Goal: Task Accomplishment & Management: Manage account settings

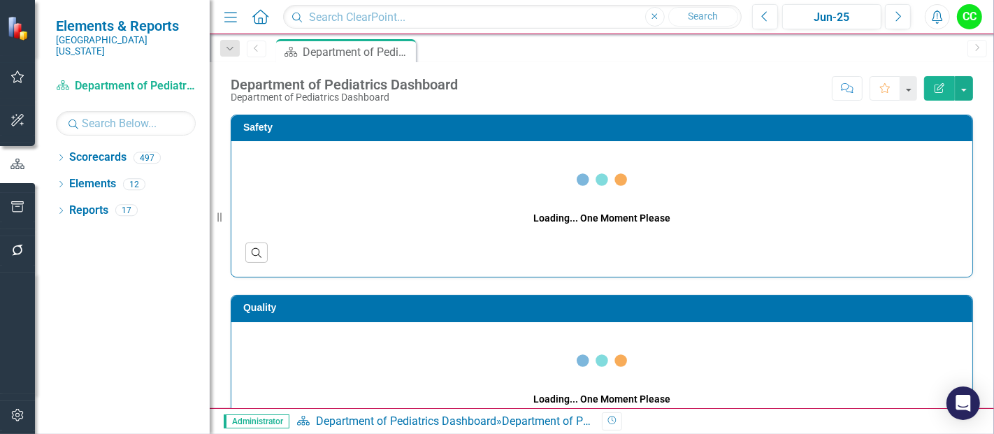
drag, startPoint x: 63, startPoint y: 145, endPoint x: 100, endPoint y: 192, distance: 60.3
click at [63, 155] on icon "Dropdown" at bounding box center [61, 159] width 10 height 8
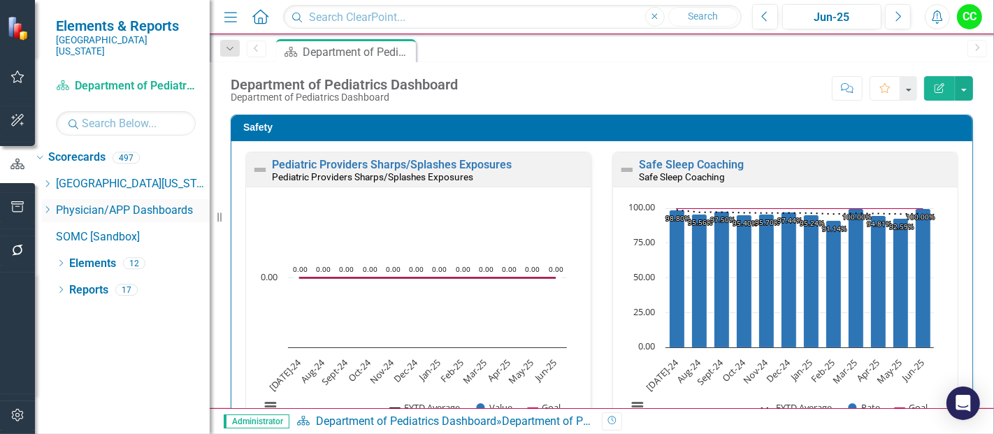
click at [52, 206] on icon "Dropdown" at bounding box center [47, 210] width 10 height 8
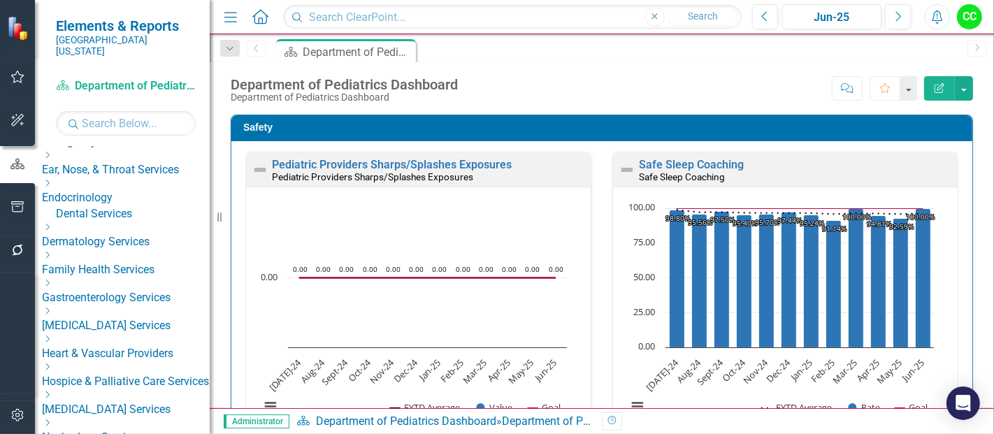
scroll to position [163, 0]
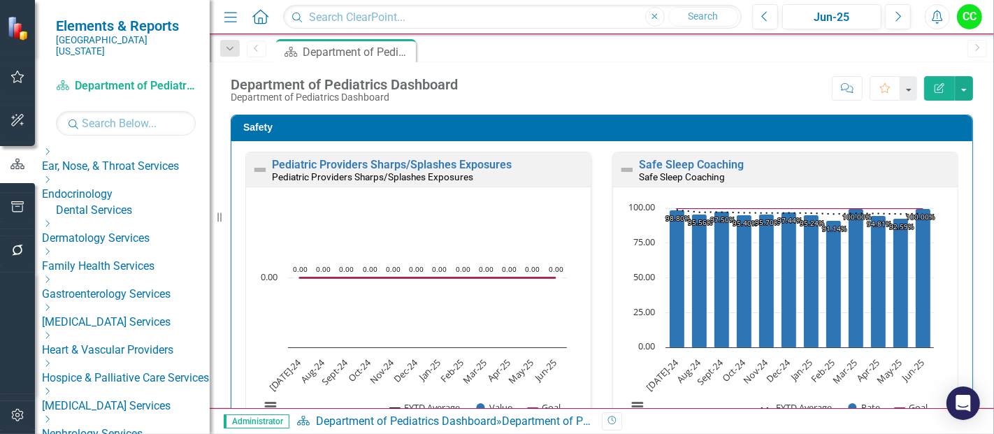
click at [52, 276] on icon "Dropdown" at bounding box center [47, 280] width 10 height 8
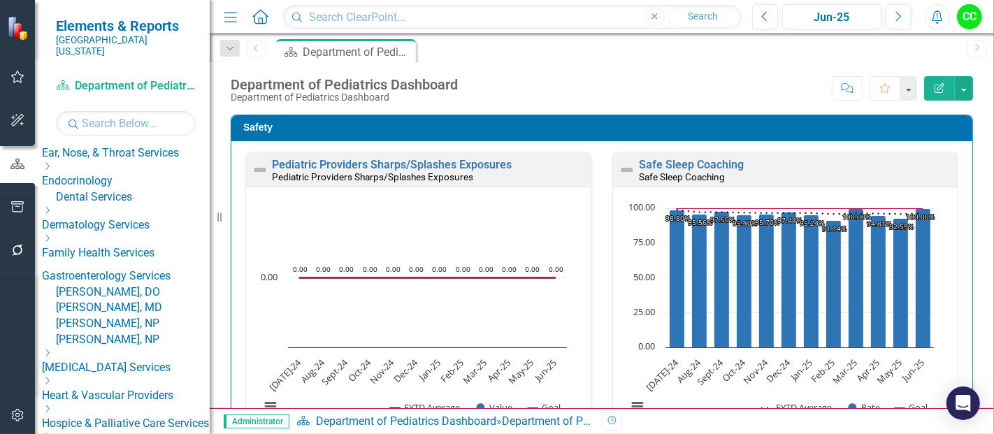
scroll to position [178, 0]
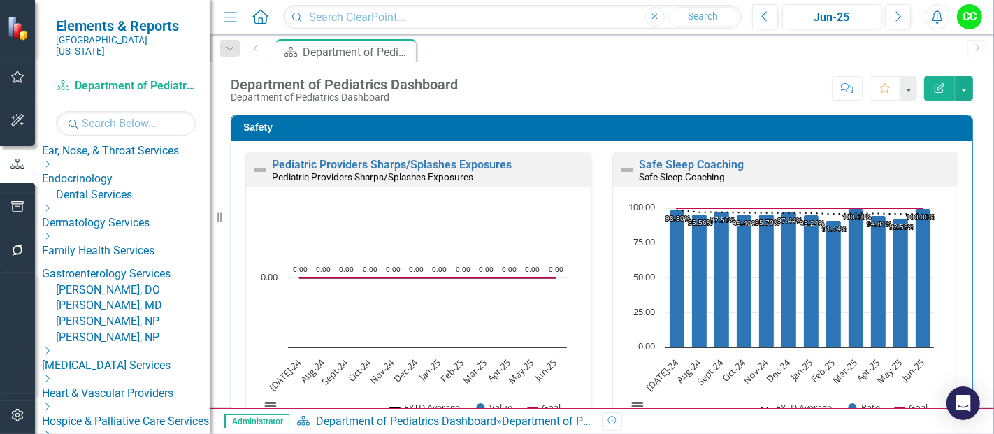
click at [134, 309] on link "[PERSON_NAME], MD" at bounding box center [133, 306] width 154 height 16
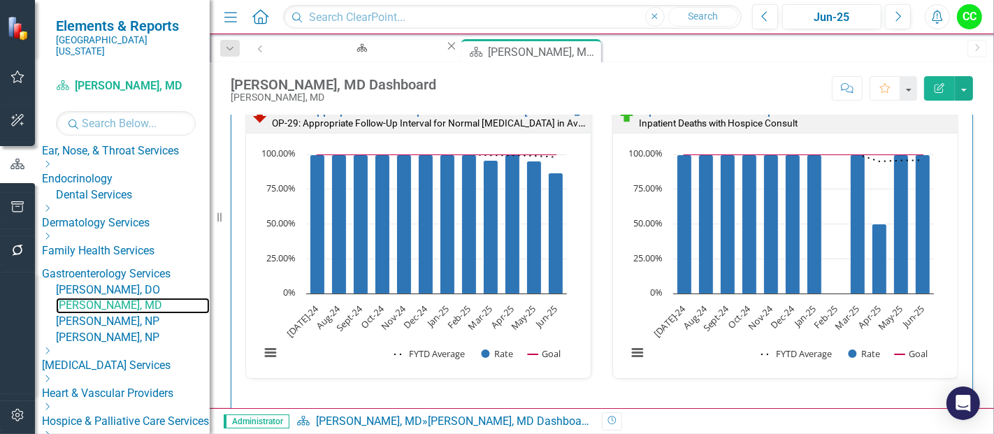
scroll to position [441, 0]
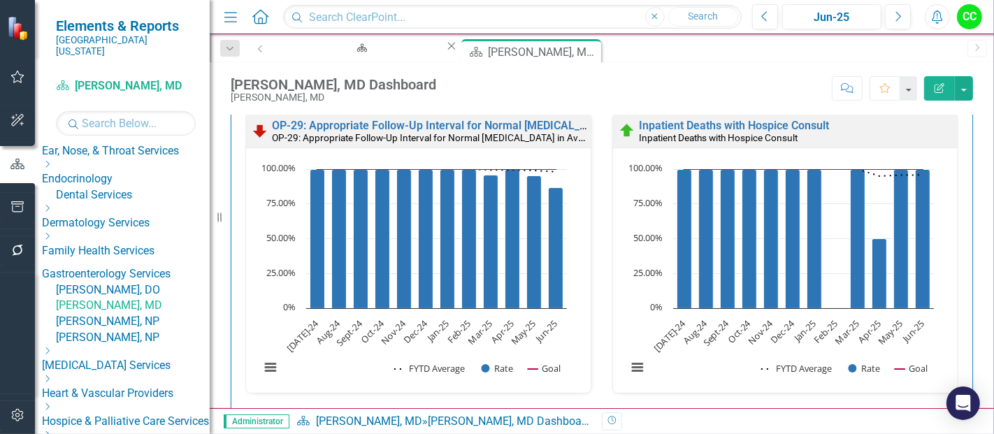
click at [135, 283] on link "[PERSON_NAME], DO" at bounding box center [133, 291] width 154 height 16
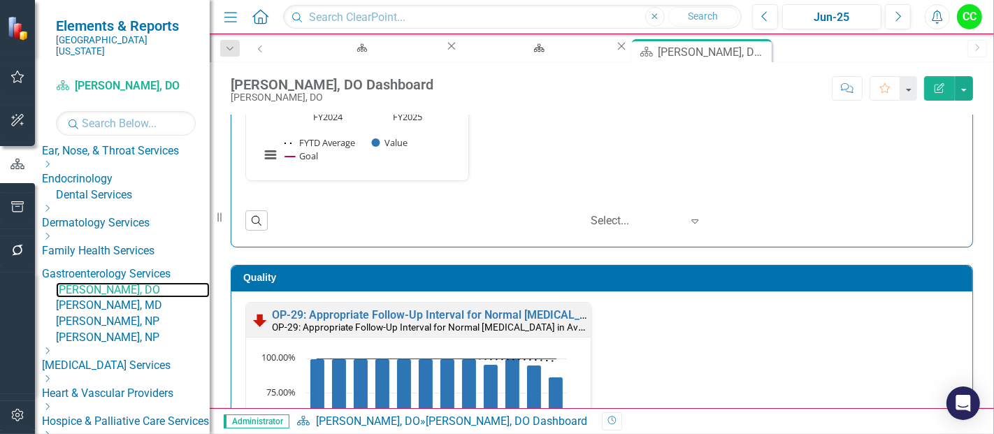
scroll to position [251, 0]
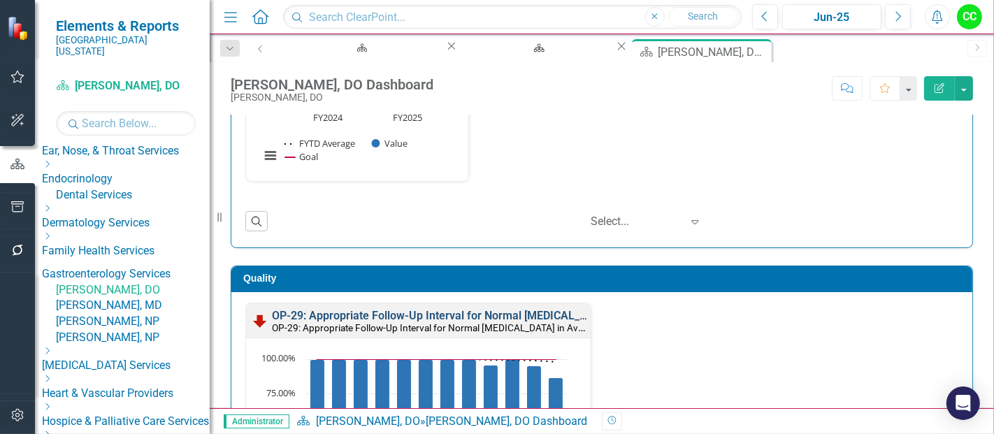
click at [417, 319] on link "OP-29: Appropriate Follow-Up Interval for Normal [MEDICAL_DATA] in Average Risk…" at bounding box center [504, 315] width 464 height 13
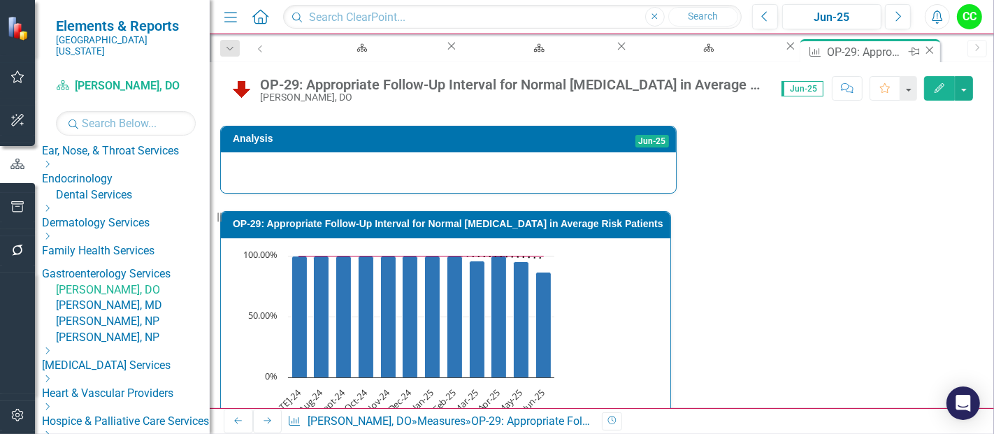
click at [923, 53] on icon "Close" at bounding box center [930, 50] width 14 height 11
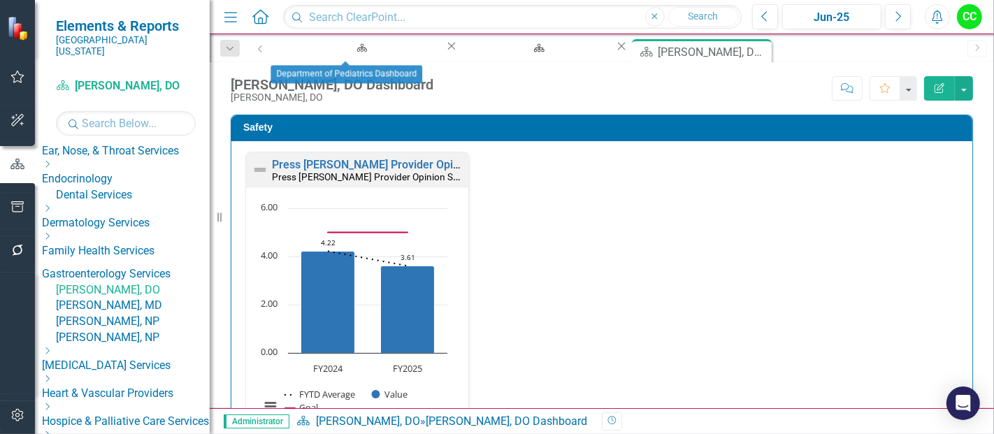
click at [445, 49] on icon "Close" at bounding box center [452, 46] width 14 height 11
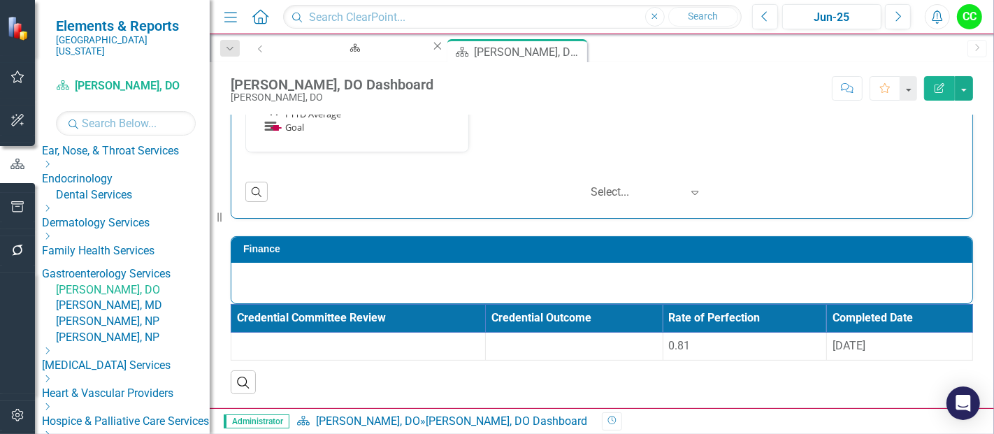
scroll to position [1496, 0]
click at [663, 338] on td "0.81" at bounding box center [745, 347] width 164 height 28
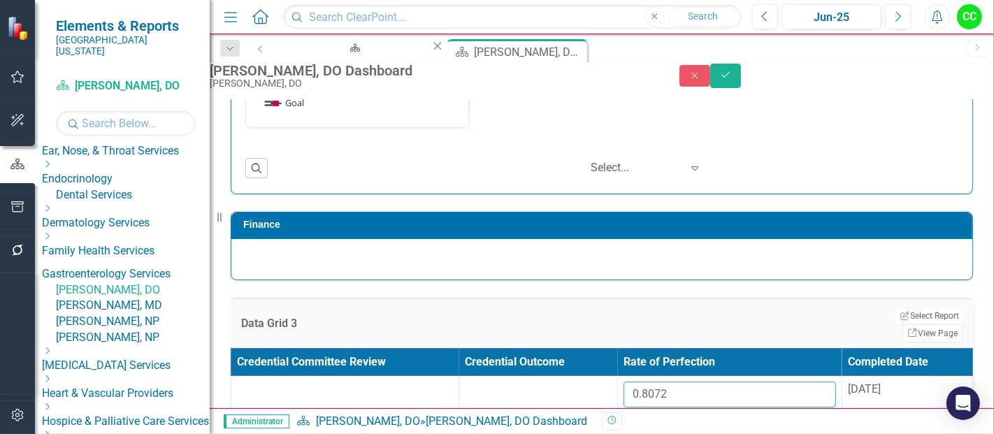
drag, startPoint x: 682, startPoint y: 394, endPoint x: 587, endPoint y: 389, distance: 95.2
click at [587, 389] on tr "0.8072 [DATE]" at bounding box center [602, 400] width 742 height 48
paste input "71654"
type input "0.71654"
click at [848, 396] on span "[DATE]" at bounding box center [864, 388] width 33 height 13
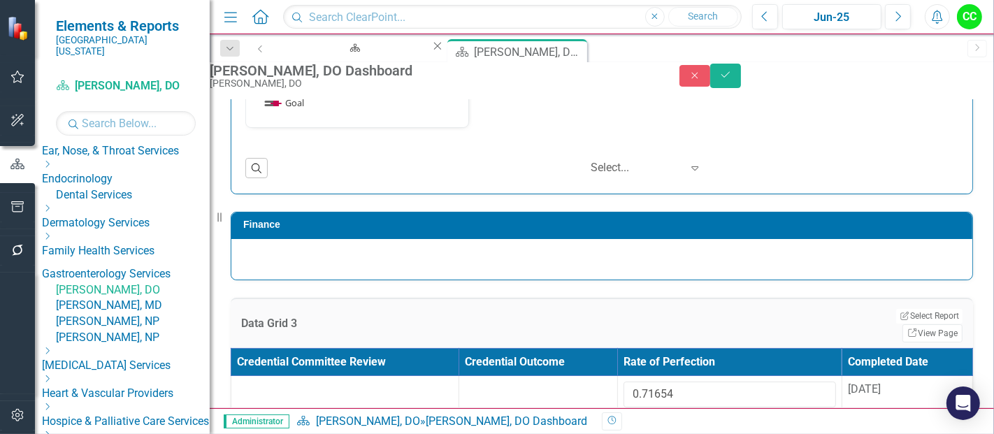
click at [848, 396] on span "[DATE]" at bounding box center [864, 388] width 33 height 13
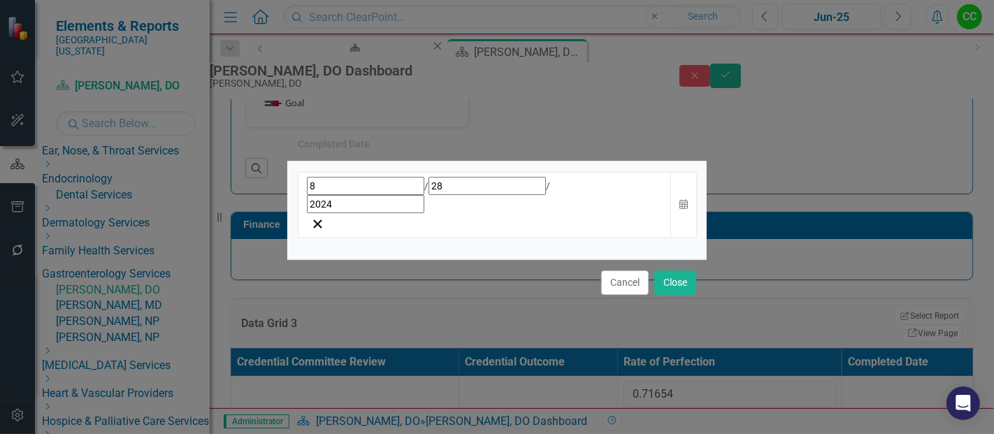
click at [577, 213] on div "[DATE]" at bounding box center [485, 195] width 356 height 36
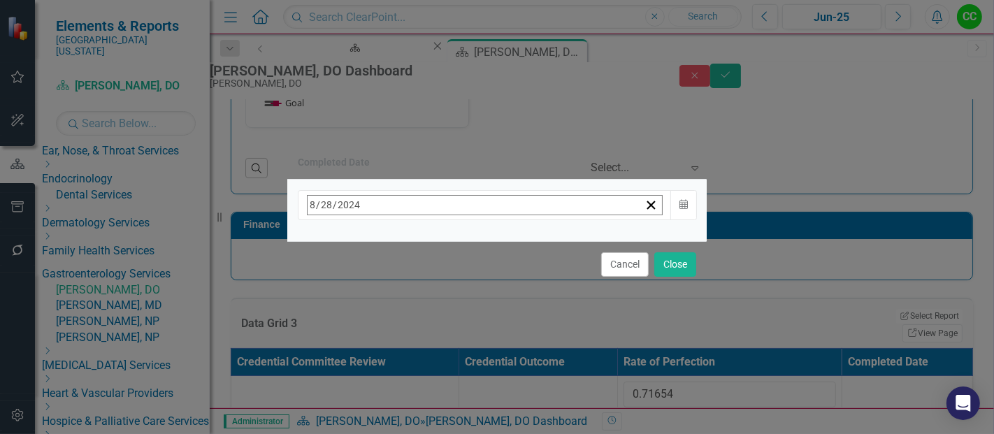
click at [481, 248] on button "[DATE]" at bounding box center [421, 235] width 120 height 31
click at [512, 245] on button "›" at bounding box center [496, 235] width 31 height 31
click at [436, 381] on abbr "August" at bounding box center [421, 386] width 31 height 11
click at [427, 387] on abbr "27" at bounding box center [420, 392] width 11 height 11
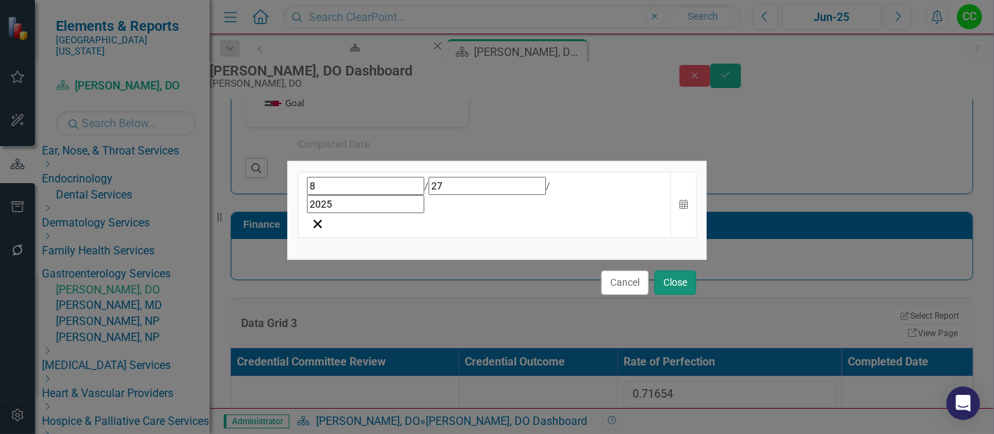
click at [683, 271] on button "Close" at bounding box center [676, 283] width 42 height 24
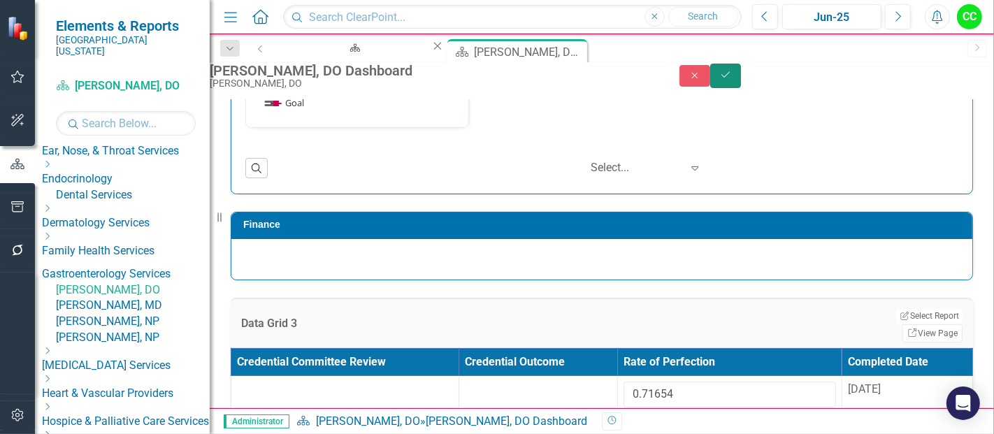
click at [732, 80] on icon "Save" at bounding box center [726, 75] width 13 height 10
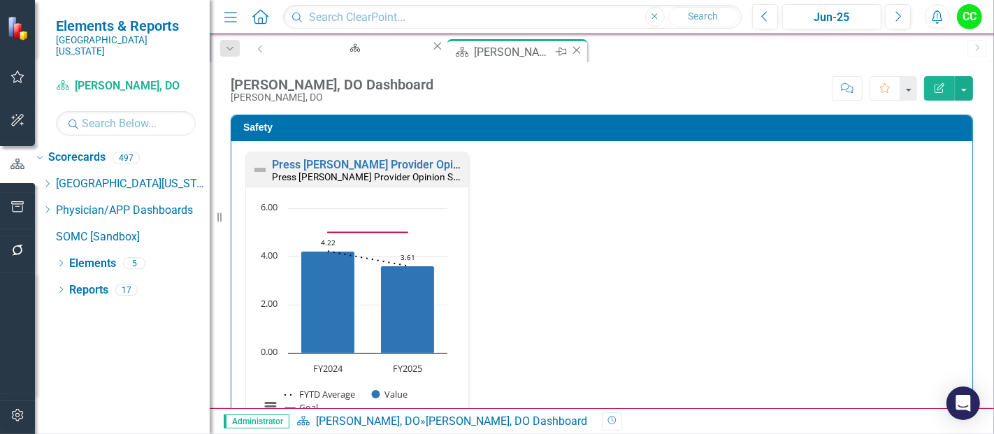
scroll to position [0, 0]
click at [0, 0] on icon at bounding box center [0, 0] width 0 height 0
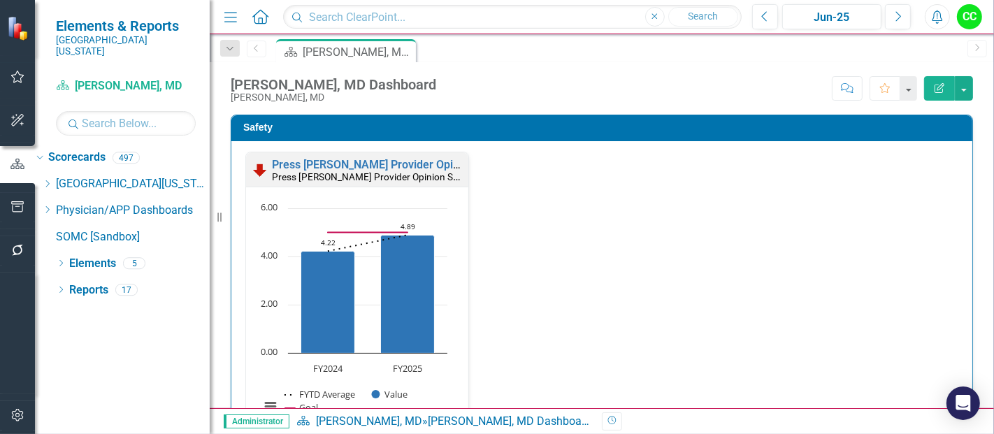
scroll to position [85, 0]
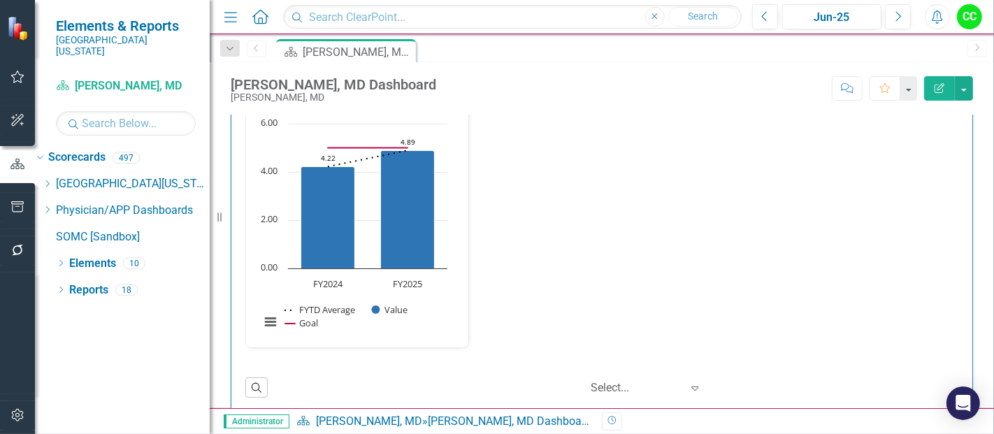
click at [886, 241] on div "Press [PERSON_NAME] Provider Opinion Survey: Safety Survey Results Press [PERSO…" at bounding box center [602, 216] width 734 height 299
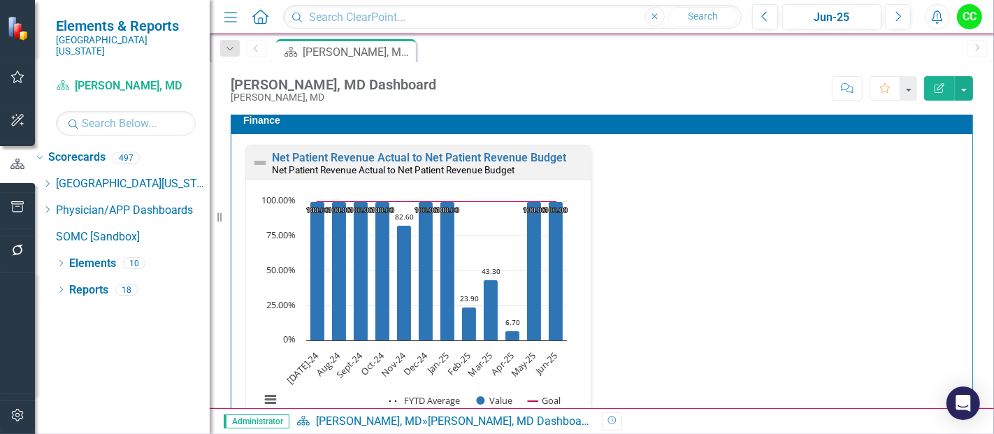
scroll to position [2110, 0]
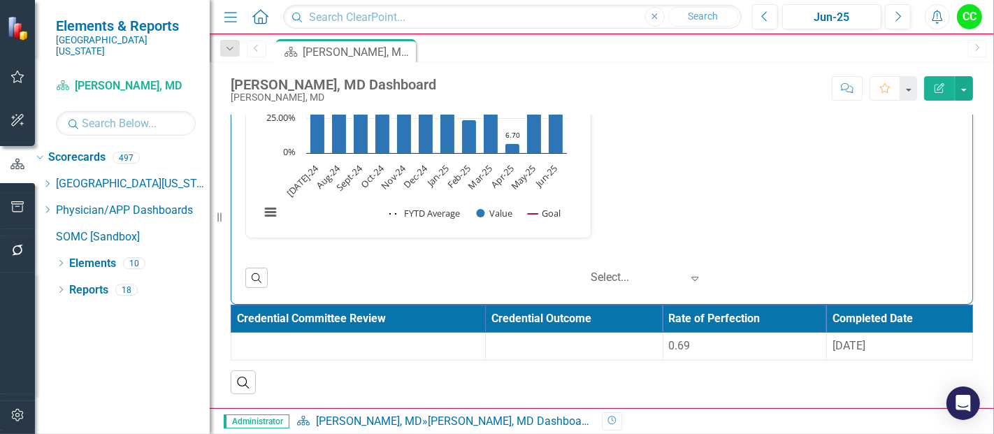
click at [674, 350] on div "0.69" at bounding box center [745, 346] width 152 height 16
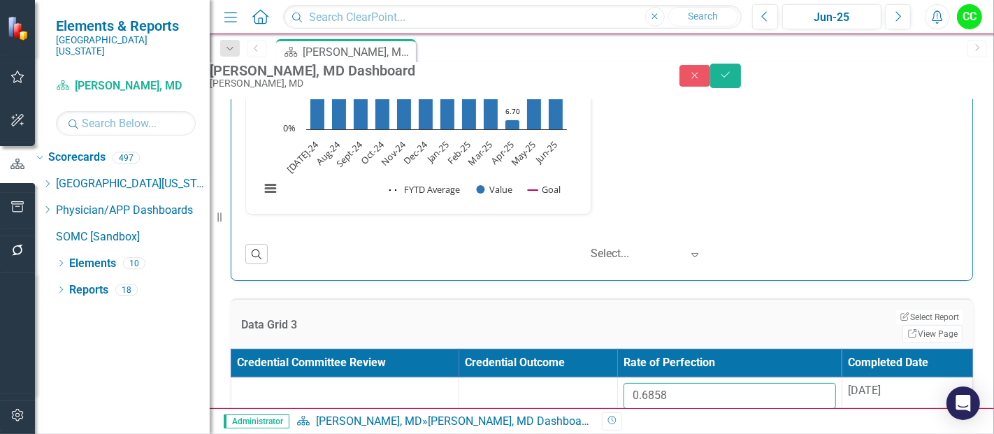
drag, startPoint x: 680, startPoint y: 399, endPoint x: 572, endPoint y: 380, distance: 110.1
click at [651, 396] on input "0.6858" at bounding box center [730, 396] width 213 height 26
type input "0"
paste input "0.92215"
type input "0.92215"
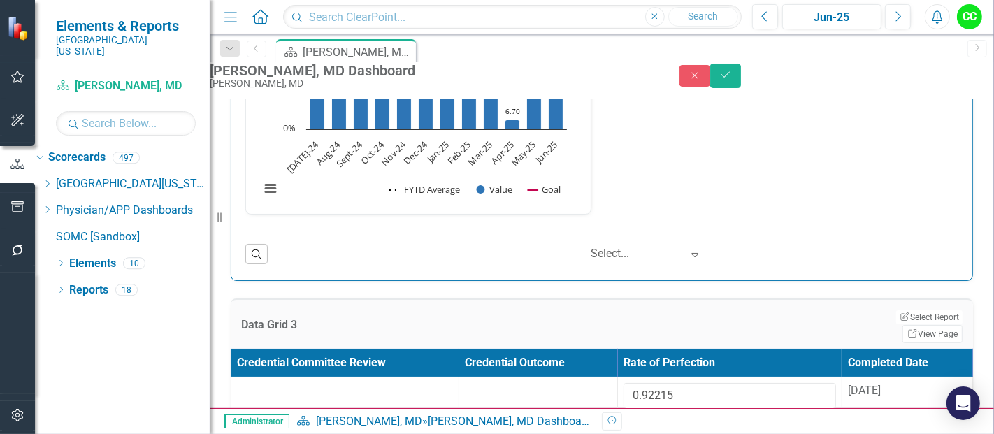
click at [877, 391] on div "[DATE]" at bounding box center [907, 391] width 119 height 16
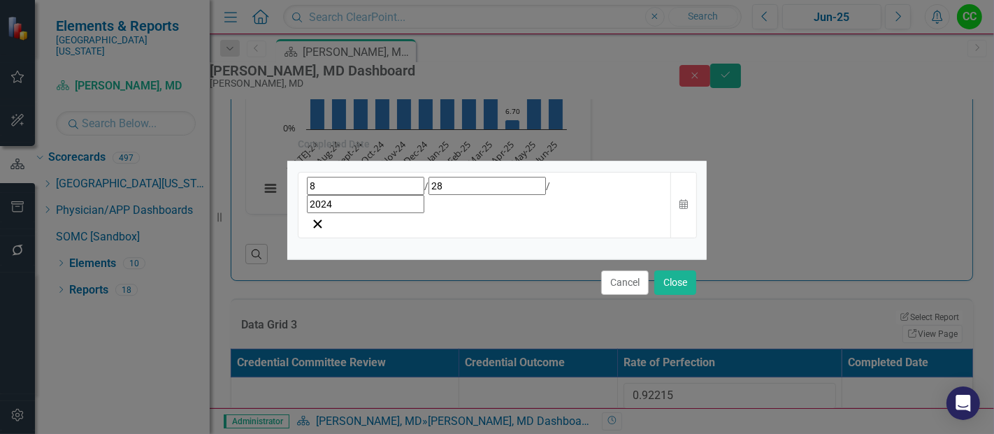
click at [420, 210] on div "[DATE]" at bounding box center [485, 195] width 356 height 36
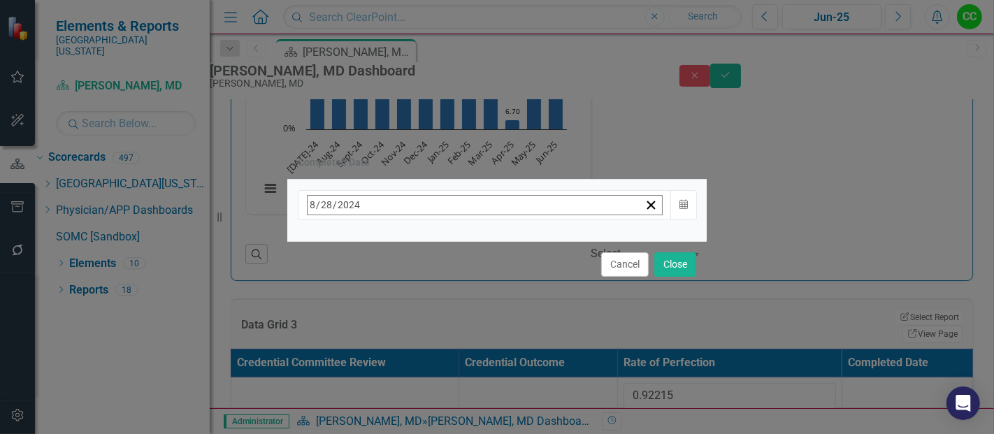
click at [436, 241] on span "[DATE]" at bounding box center [421, 234] width 31 height 11
click at [512, 246] on button "›" at bounding box center [496, 235] width 31 height 31
click at [462, 386] on button "August" at bounding box center [420, 387] width 81 height 50
click at [438, 386] on button "27" at bounding box center [420, 392] width 35 height 25
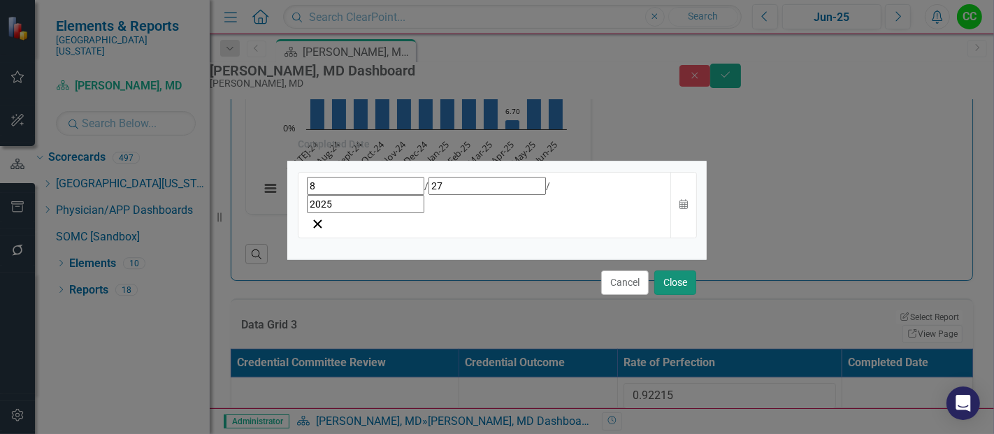
click at [675, 271] on button "Close" at bounding box center [676, 283] width 42 height 24
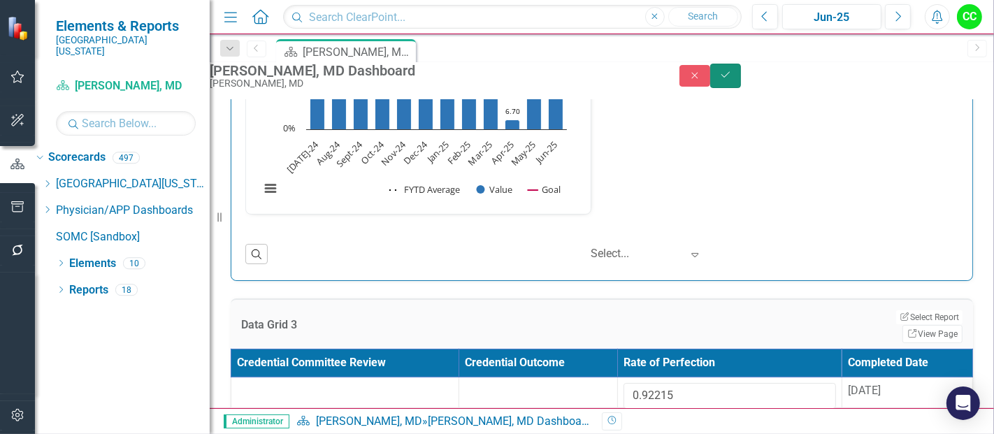
click at [741, 76] on button "Save" at bounding box center [725, 76] width 31 height 24
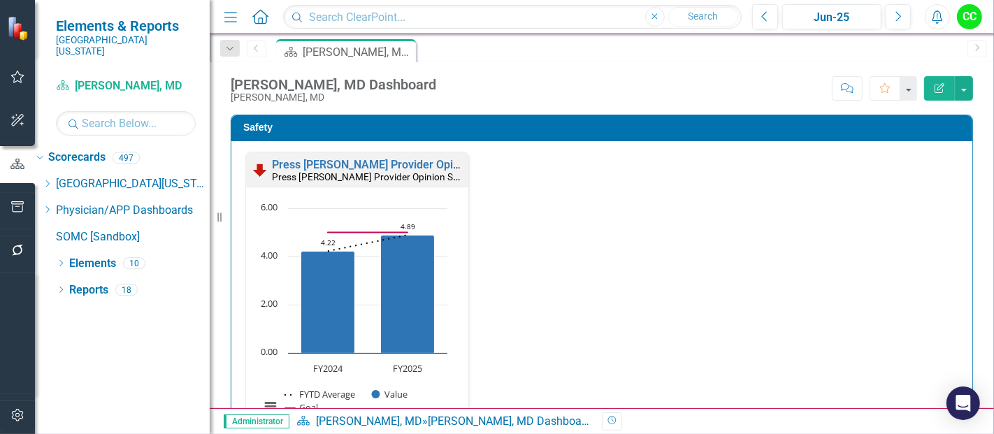
click at [52, 206] on icon "Dropdown" at bounding box center [47, 210] width 10 height 8
click at [52, 205] on div "Dropdown" at bounding box center [47, 211] width 10 height 12
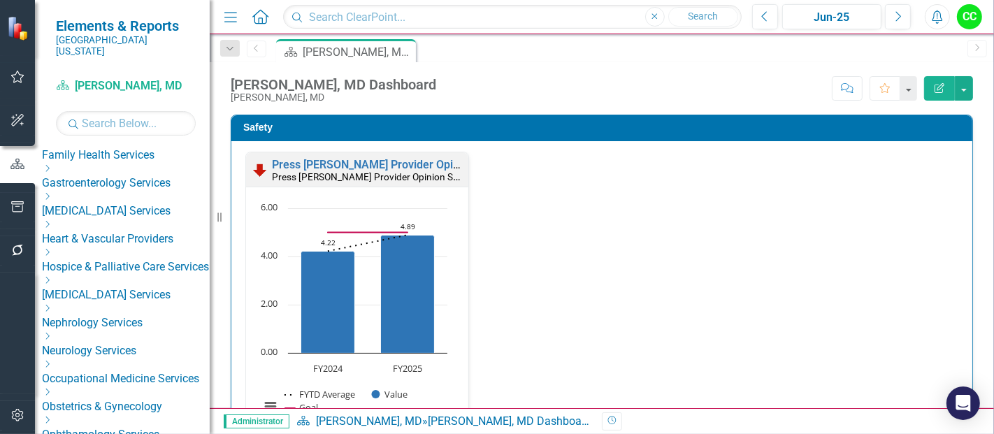
scroll to position [271, 0]
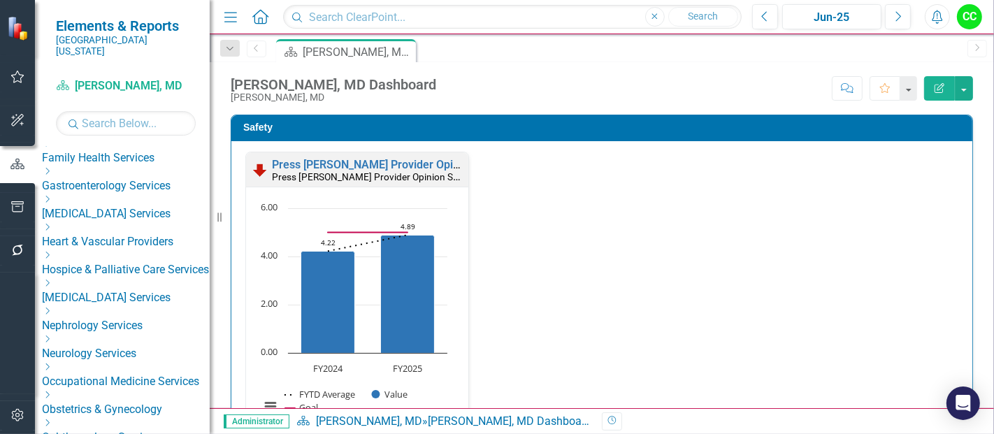
click at [73, 166] on div "Dropdown Gastroenterology Services" at bounding box center [126, 180] width 168 height 28
click at [52, 167] on icon "Dropdown" at bounding box center [47, 171] width 10 height 8
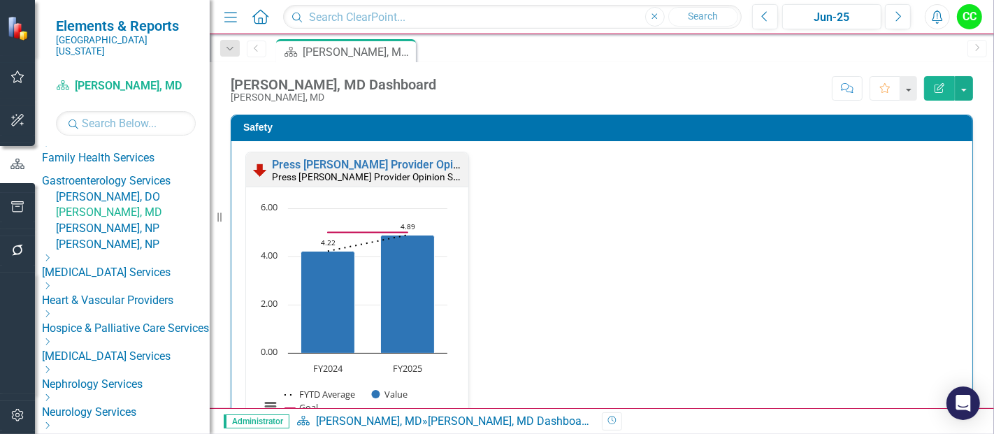
scroll to position [279, 0]
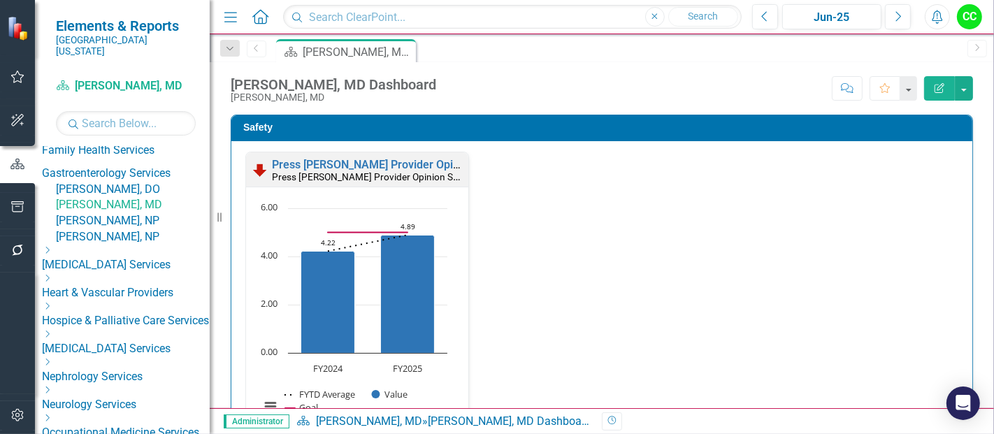
click at [136, 229] on link "[PERSON_NAME], NP" at bounding box center [133, 221] width 154 height 16
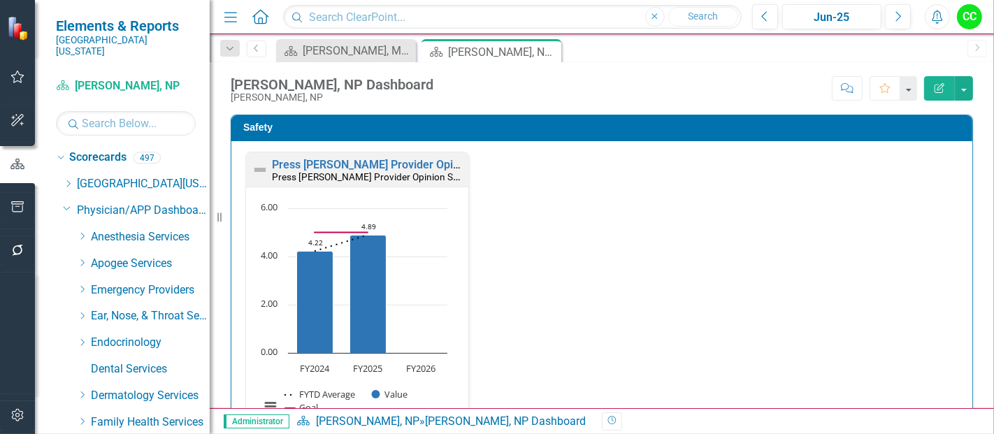
scroll to position [2000, 0]
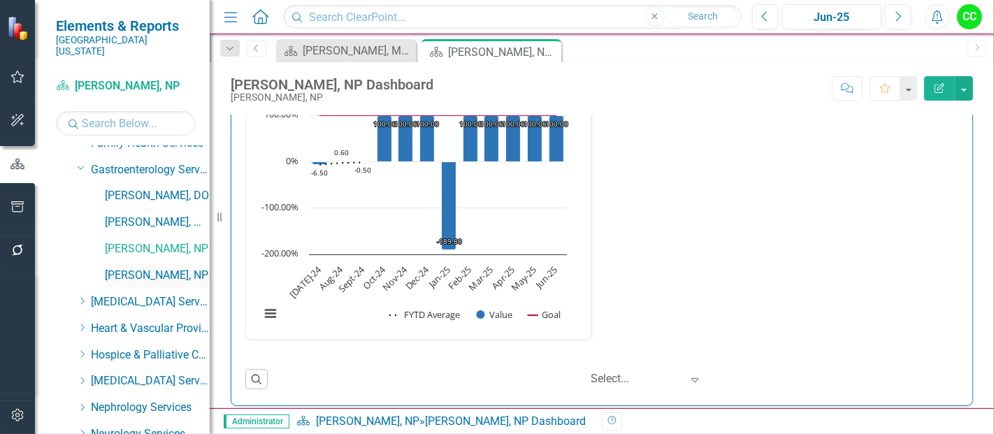
click at [166, 268] on link "[PERSON_NAME], NP" at bounding box center [157, 276] width 105 height 16
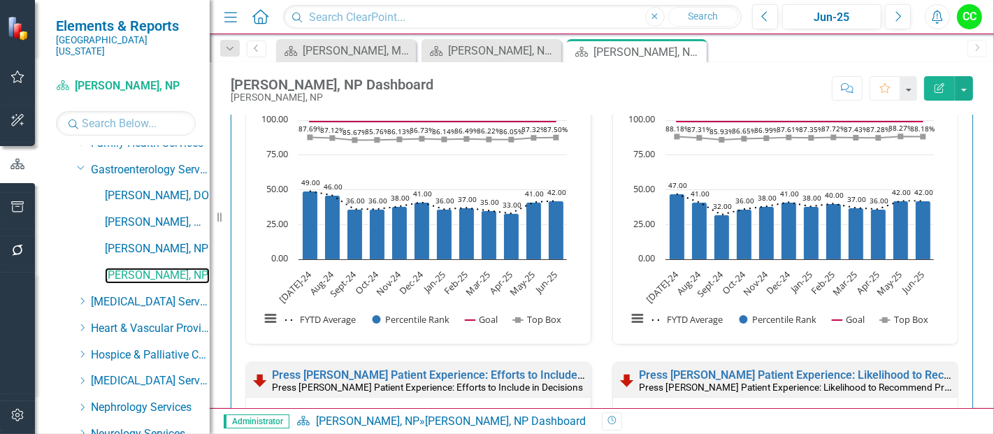
scroll to position [1484, 0]
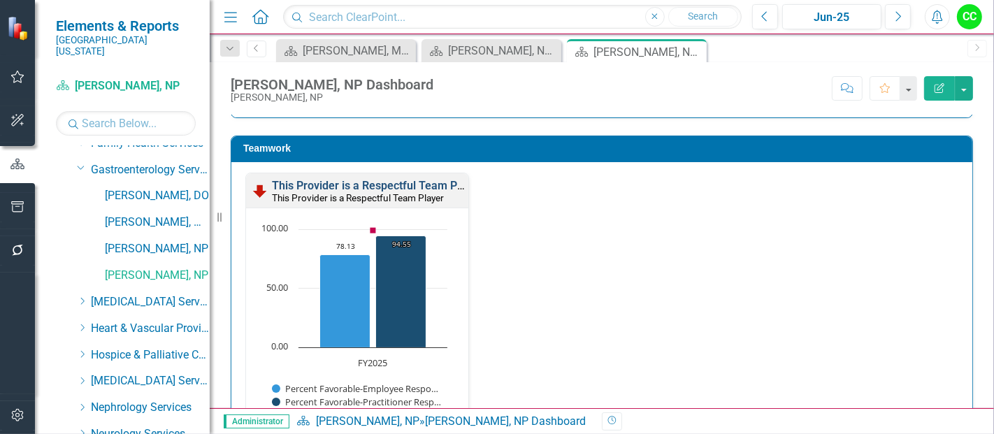
click at [394, 183] on link "This Provider is a Respectful Team Player" at bounding box center [377, 185] width 210 height 13
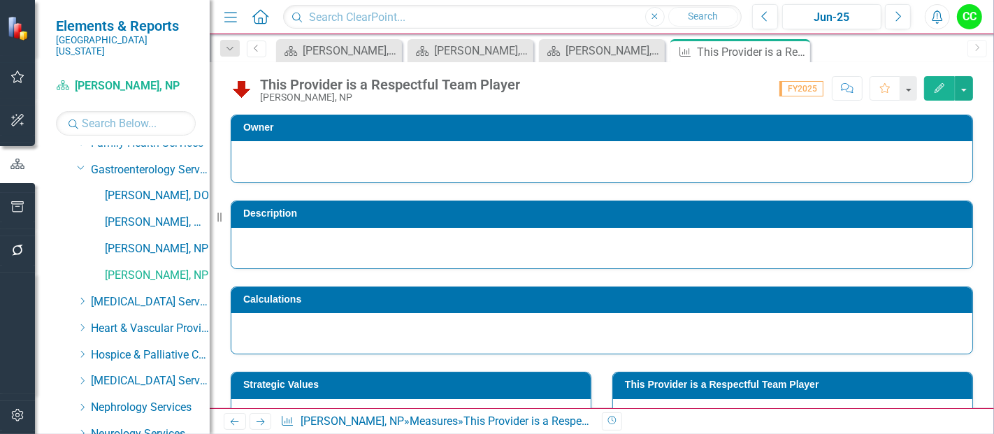
scroll to position [99, 0]
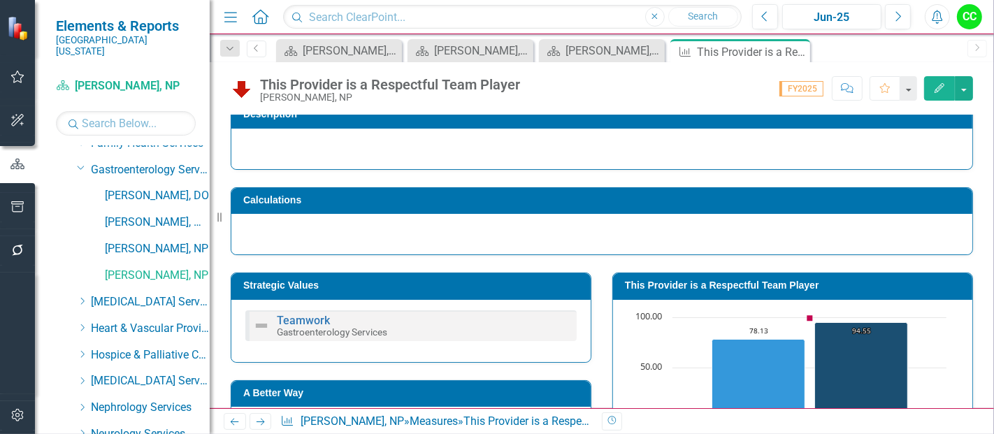
click at [797, 288] on h3 "This Provider is a Respectful Team Player" at bounding box center [795, 285] width 341 height 10
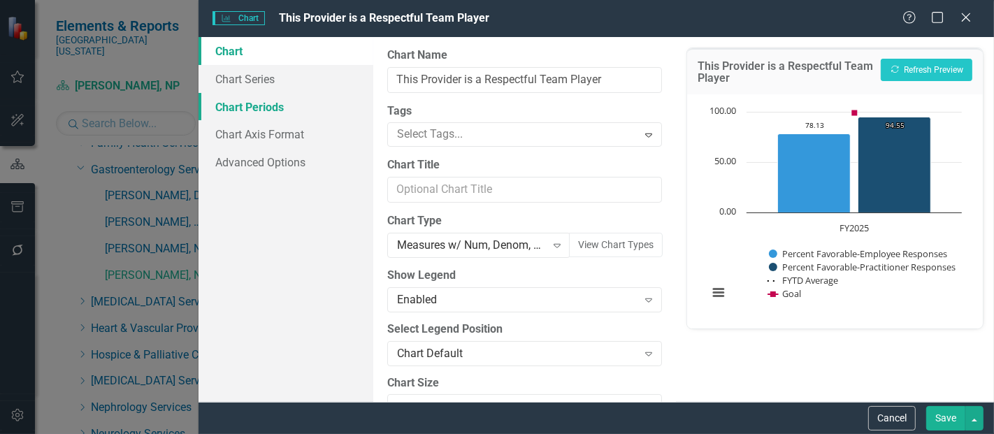
click at [248, 108] on link "Chart Periods" at bounding box center [286, 107] width 175 height 28
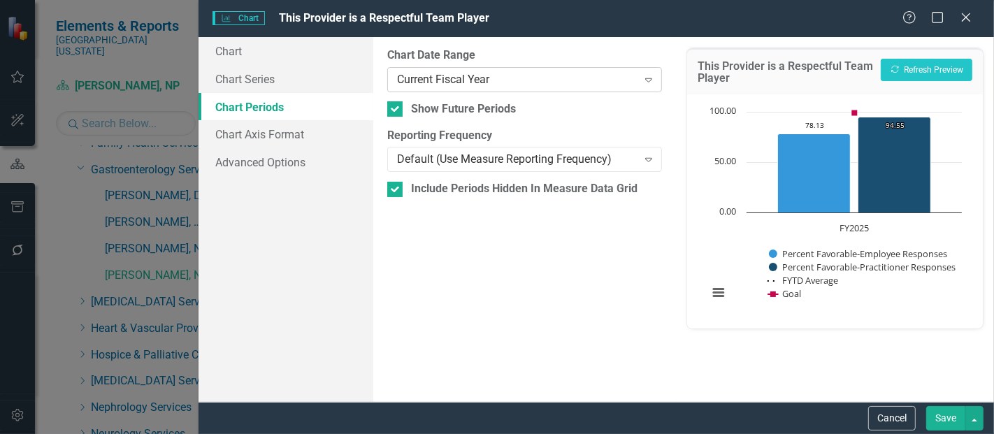
click at [491, 81] on div "Current Fiscal Year" at bounding box center [517, 79] width 240 height 16
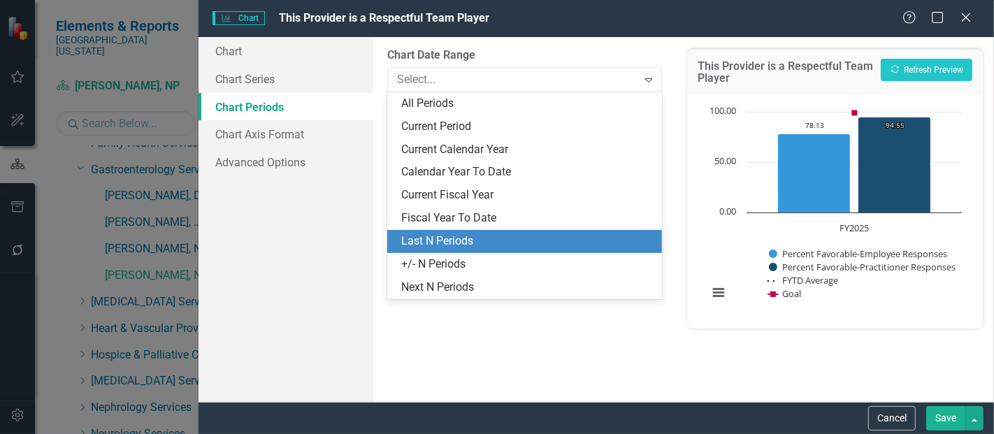
click at [441, 240] on div "Last N Periods" at bounding box center [527, 242] width 252 height 16
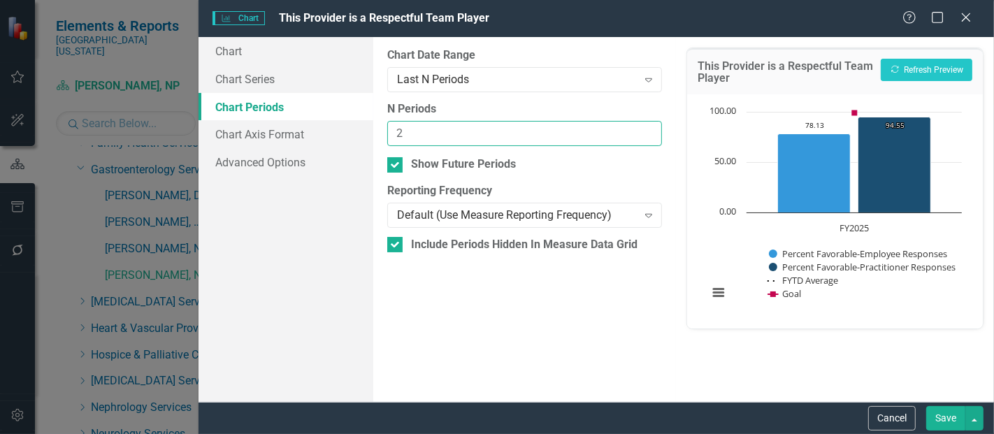
type input "2"
click at [645, 127] on input "2" at bounding box center [524, 134] width 275 height 26
click at [949, 416] on button "Save" at bounding box center [946, 418] width 39 height 24
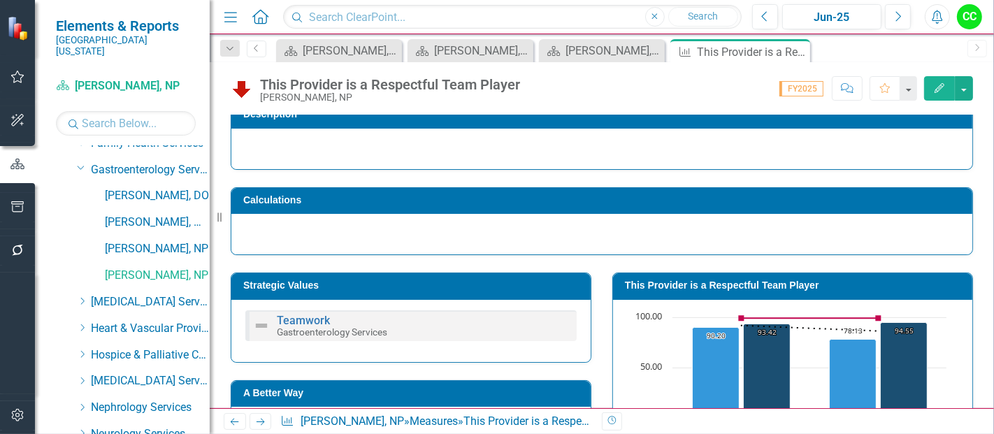
drag, startPoint x: 798, startPoint y: 52, endPoint x: 492, endPoint y: 45, distance: 306.4
click at [0, 0] on icon at bounding box center [0, 0] width 0 height 0
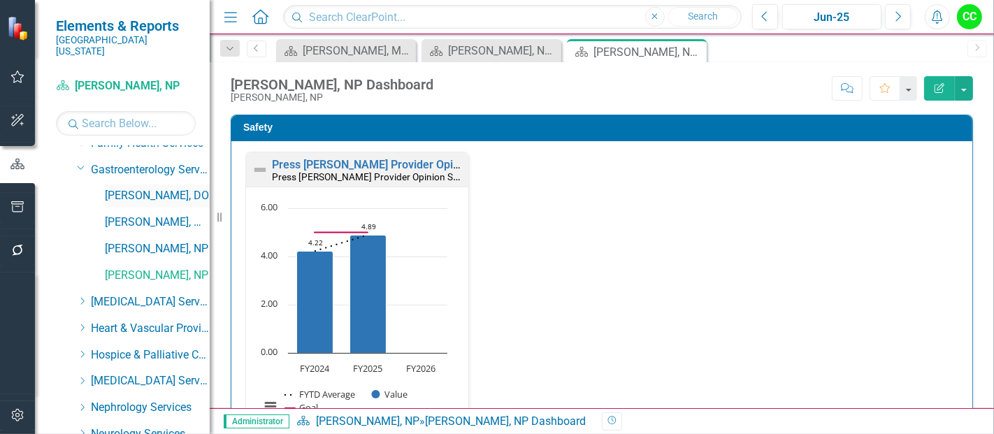
click at [143, 189] on link "[PERSON_NAME], DO" at bounding box center [157, 196] width 105 height 16
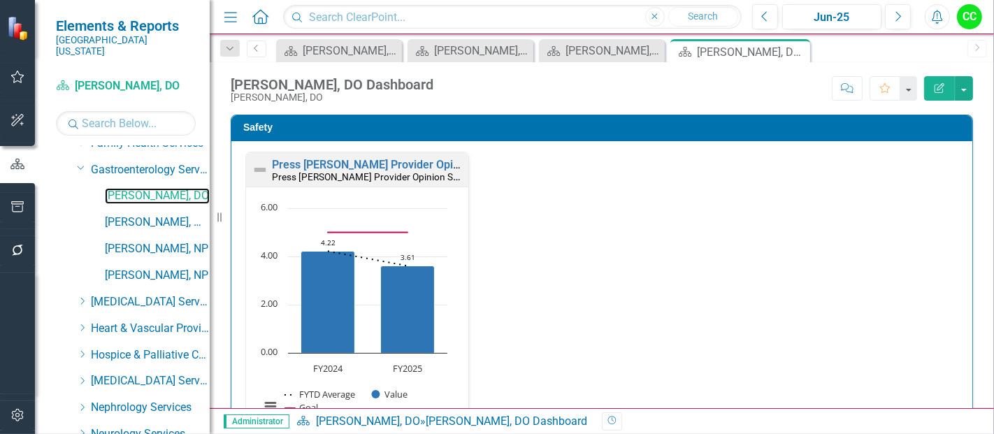
scroll to position [1171, 0]
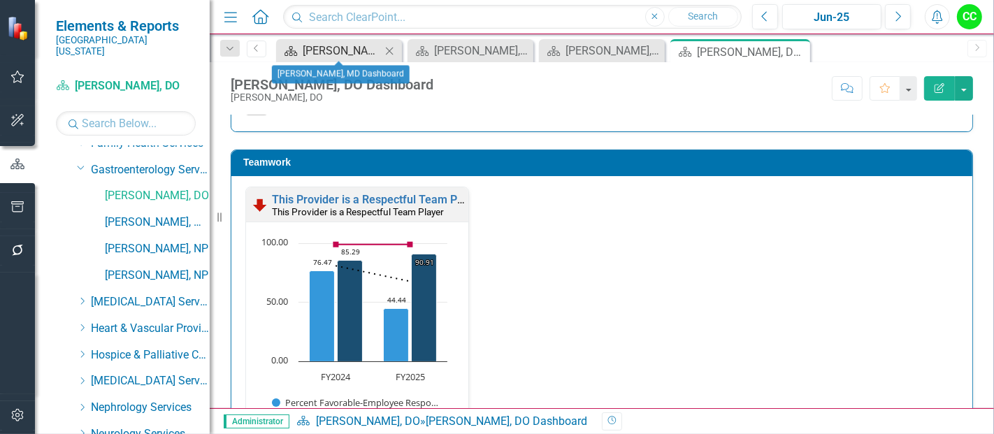
click at [322, 45] on div "[PERSON_NAME], MD Dashboard" at bounding box center [342, 50] width 78 height 17
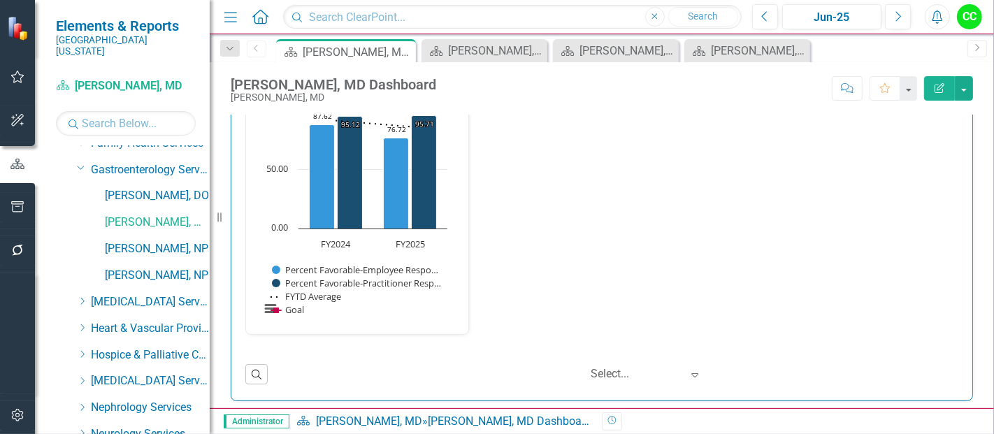
scroll to position [1596, 0]
